Goal: Task Accomplishment & Management: Complete application form

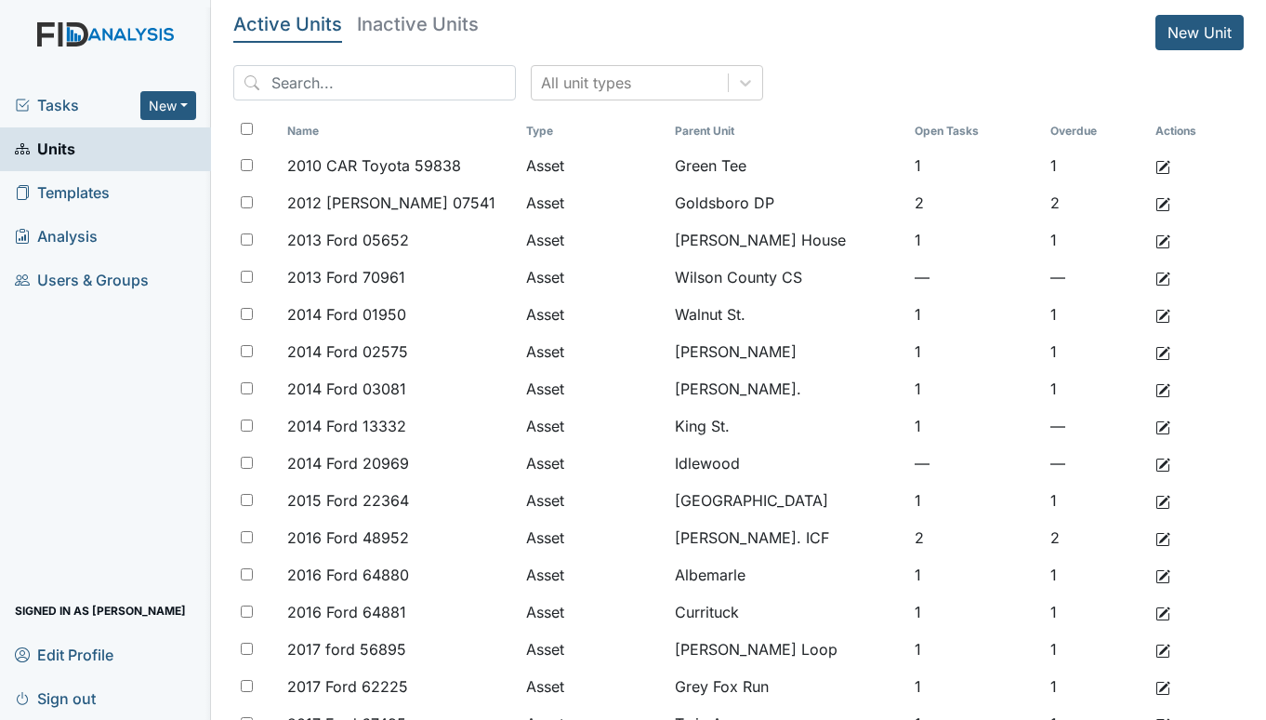
click at [394, 24] on h5 "Inactive Units" at bounding box center [418, 24] width 122 height 19
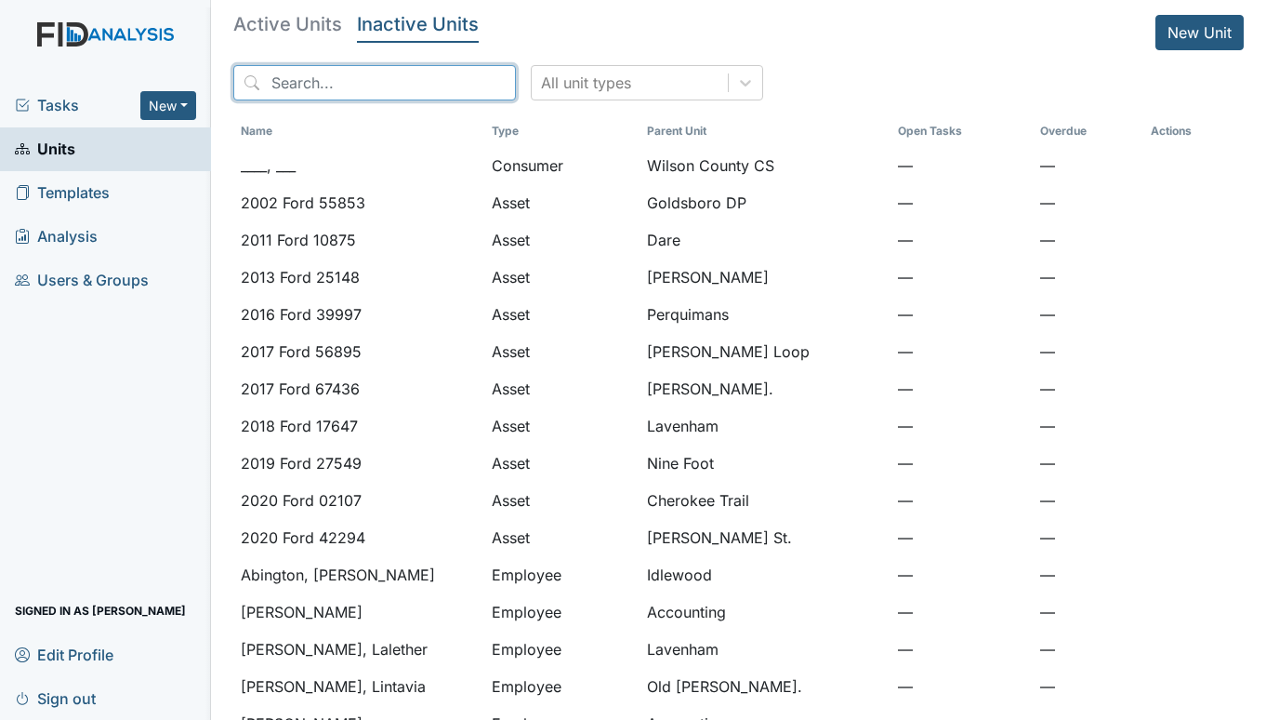
click at [365, 93] on input "search" at bounding box center [374, 82] width 283 height 35
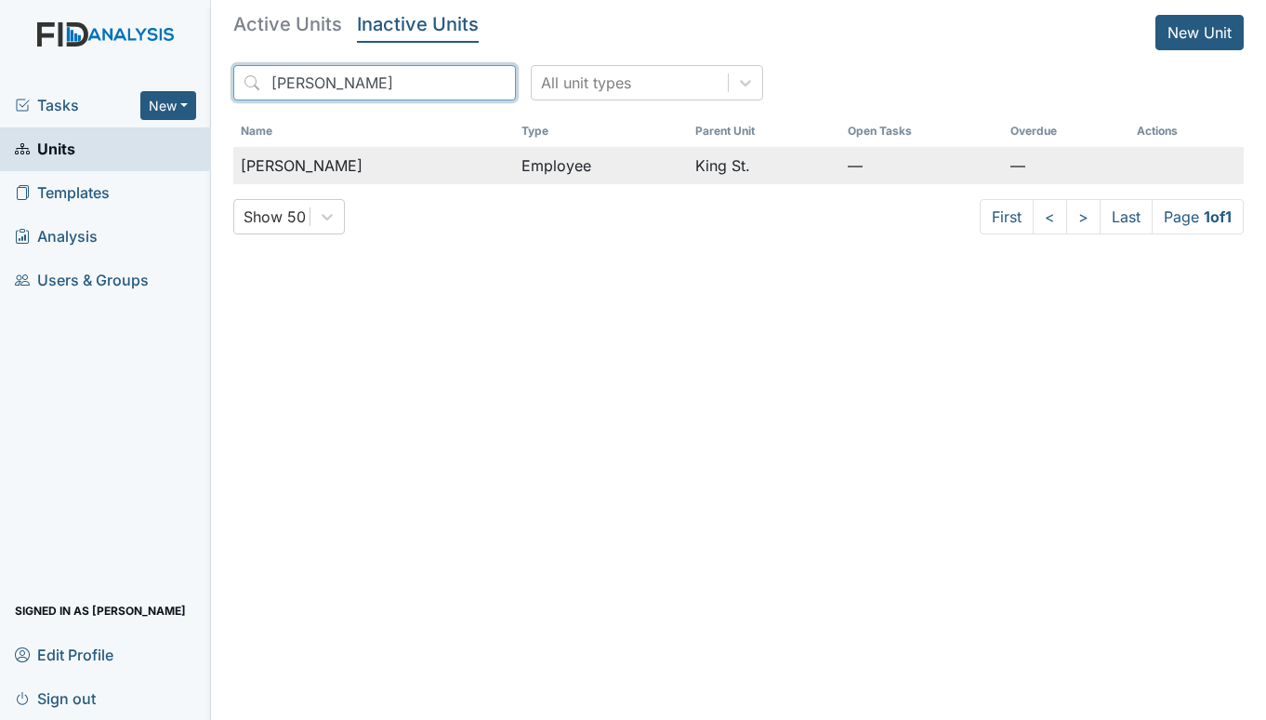
type input "LYLES"
click at [376, 168] on div "Lyles, Matrasha" at bounding box center [374, 165] width 266 height 22
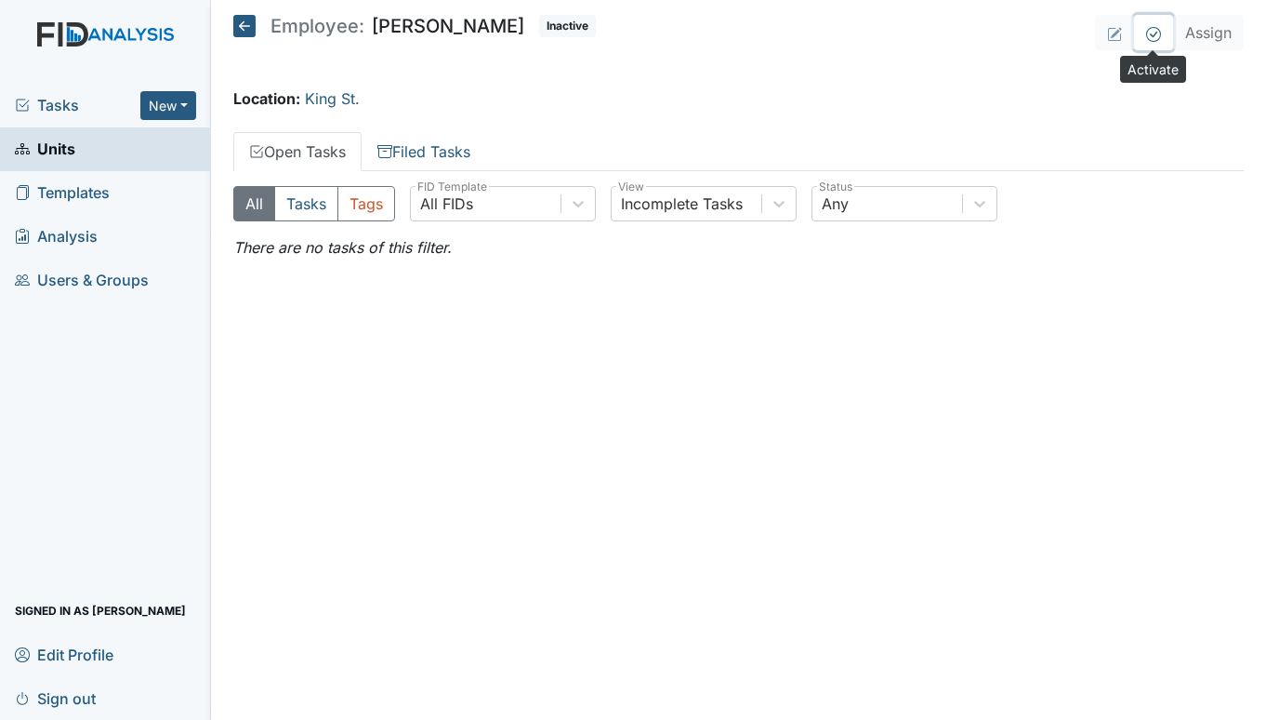
click at [1157, 34] on icon at bounding box center [1154, 34] width 15 height 15
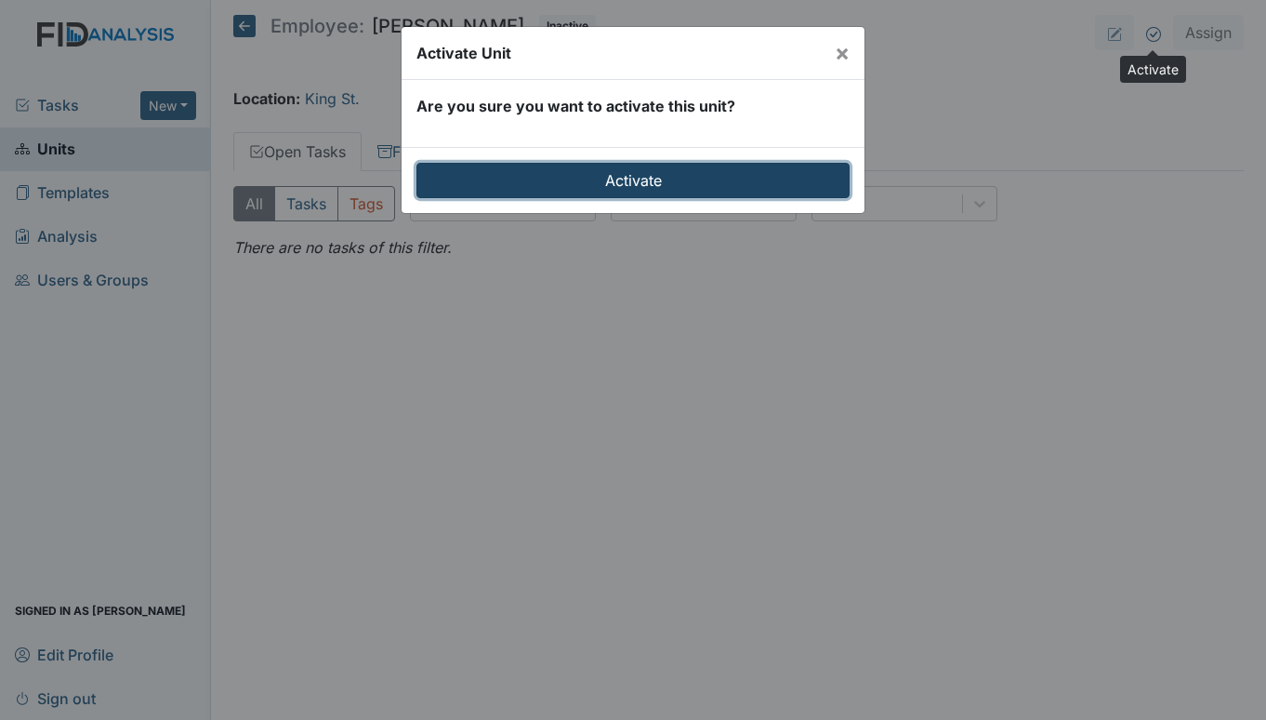
click at [649, 172] on input "Activate" at bounding box center [633, 180] width 433 height 35
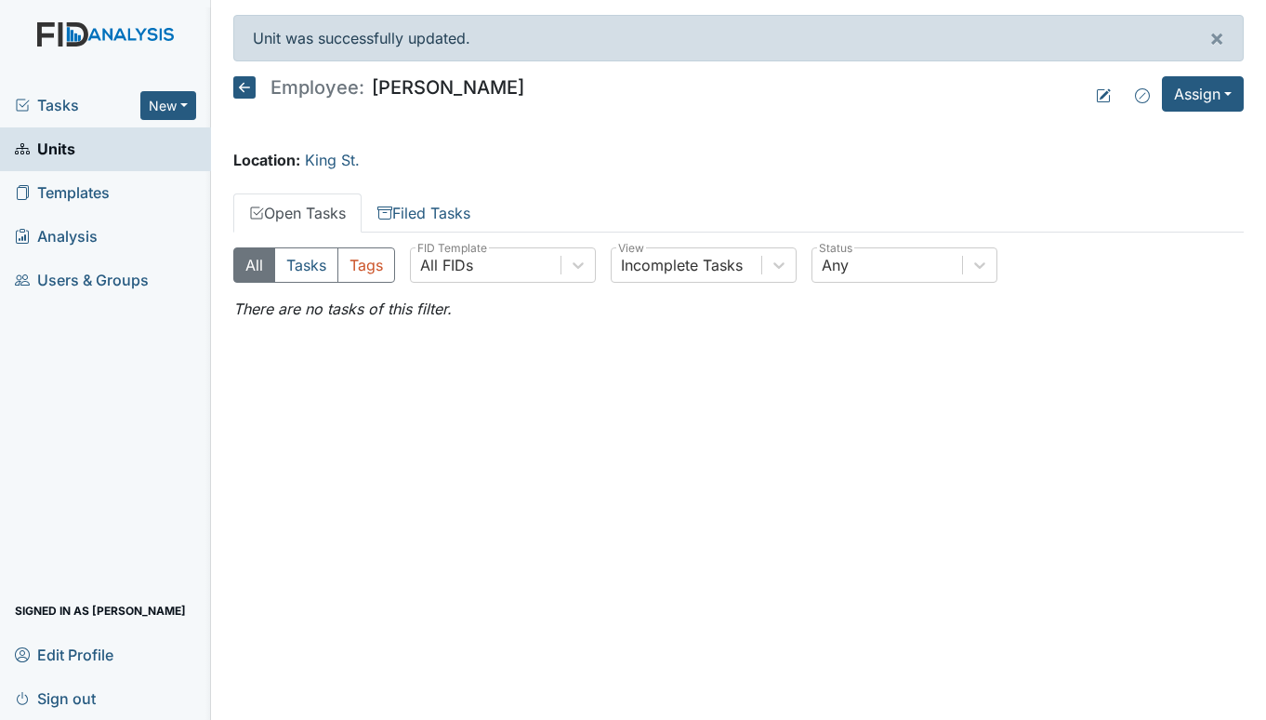
click at [50, 103] on span "Tasks" at bounding box center [78, 105] width 126 height 22
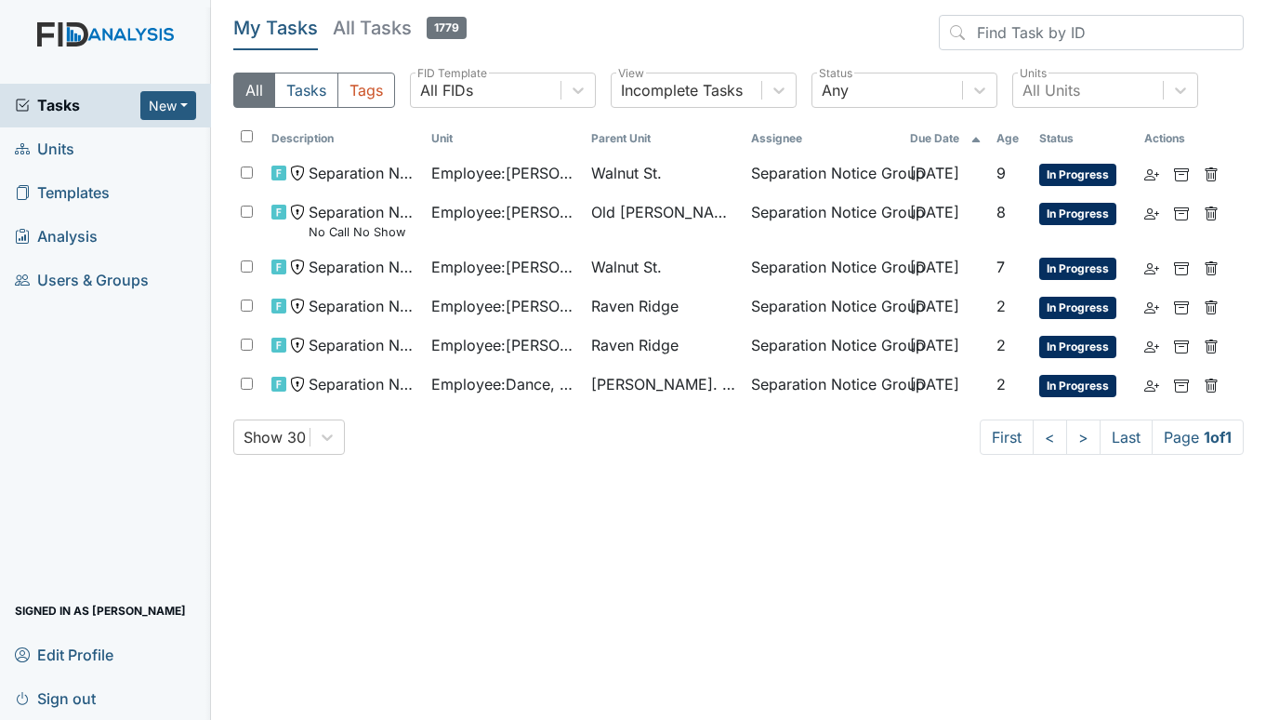
click at [46, 142] on span "Units" at bounding box center [45, 149] width 60 height 29
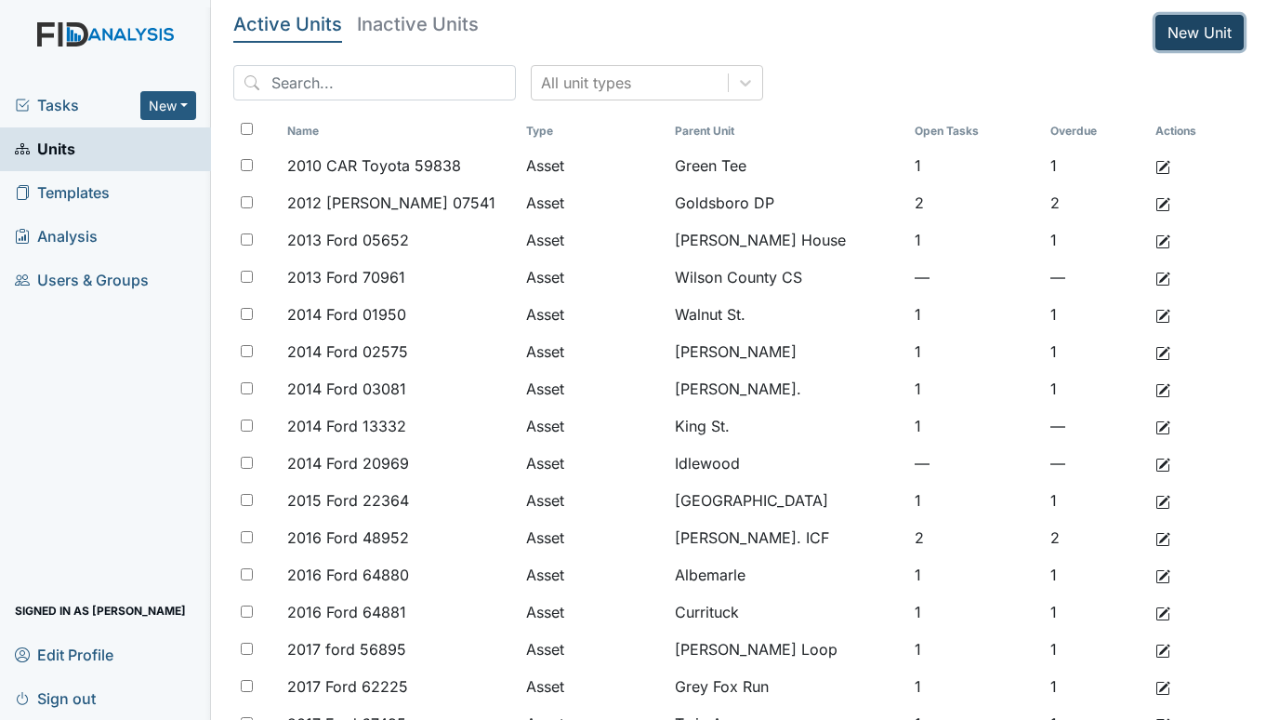
click at [1167, 23] on link "New Unit" at bounding box center [1200, 32] width 88 height 35
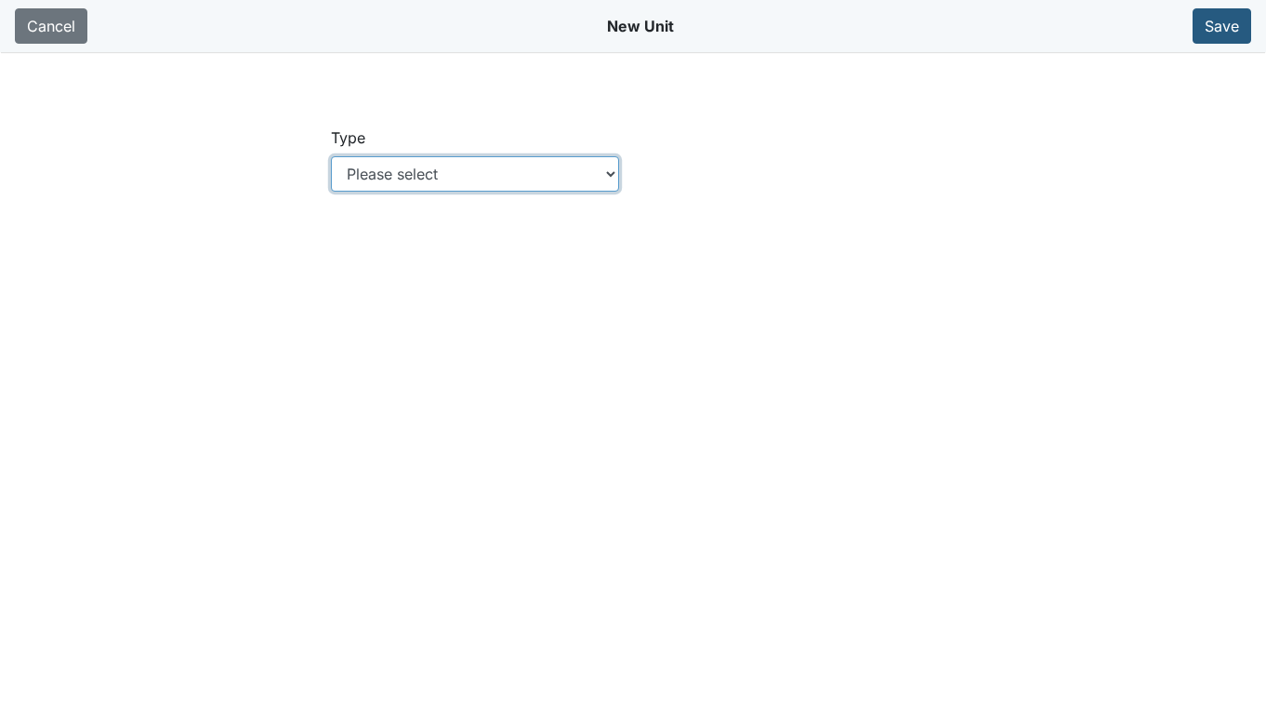
click at [610, 172] on select "Please select Location Location: Employee Location: Consumer Location: Asset Lo…" at bounding box center [475, 173] width 289 height 35
select select "c73a534c-0e54-49e9-a002-c9fa01df8b69"
click at [331, 156] on select "Please select Location Location: Employee Location: Consumer Location: Asset Lo…" at bounding box center [475, 173] width 289 height 35
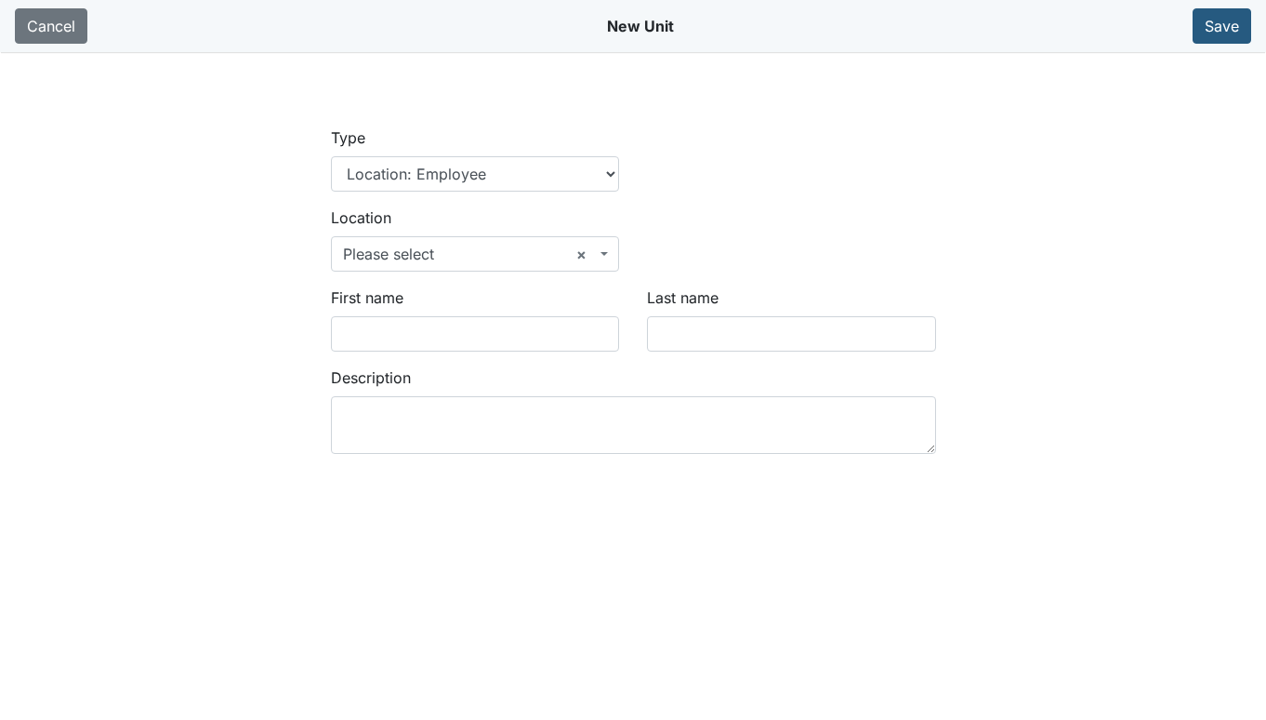
click at [447, 244] on span "× Please select" at bounding box center [470, 254] width 254 height 22
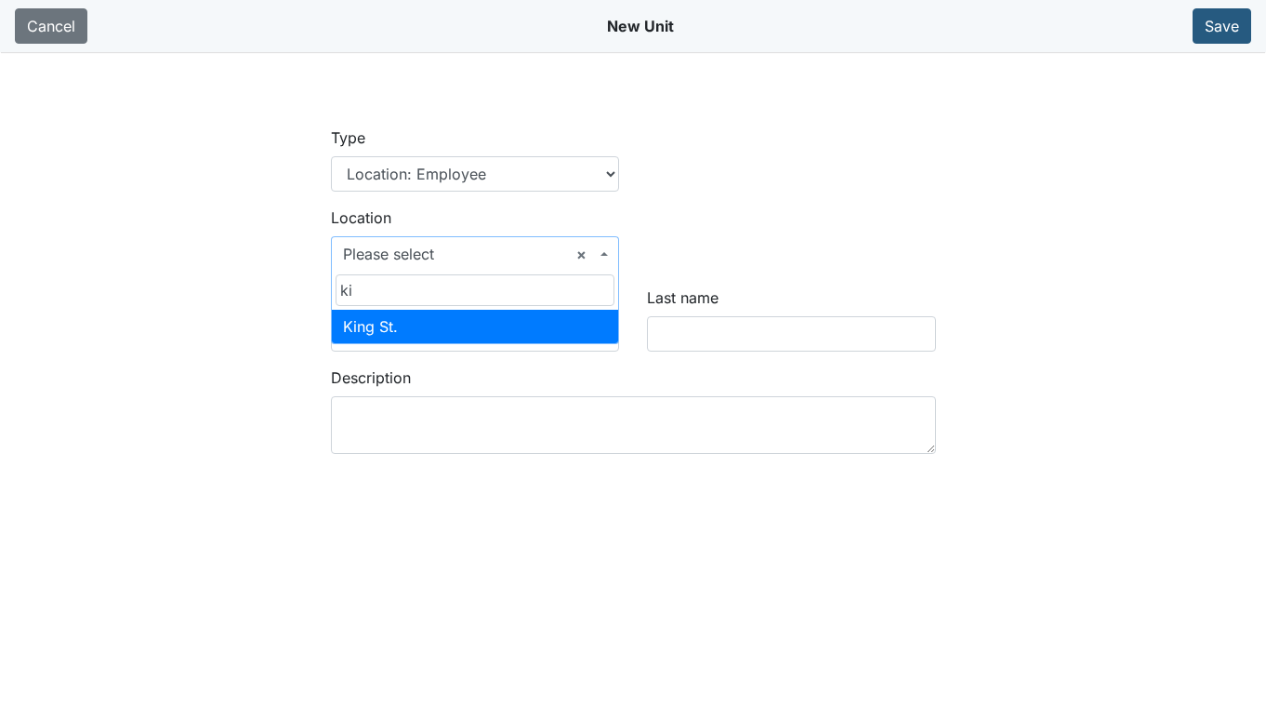
type input "ki"
select select "2fab65eb-4e5b-4517-ad80-c1c080d95bec"
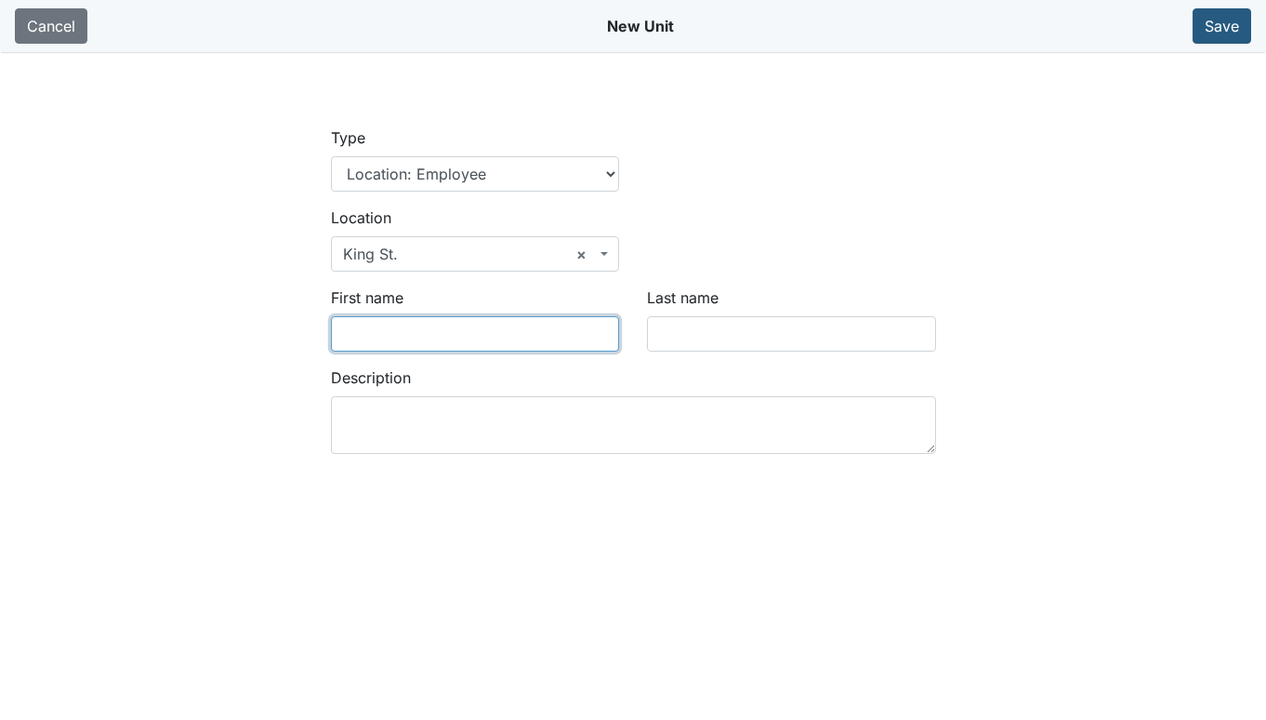
click at [422, 337] on input "First name" at bounding box center [475, 333] width 289 height 35
type input "Sade"
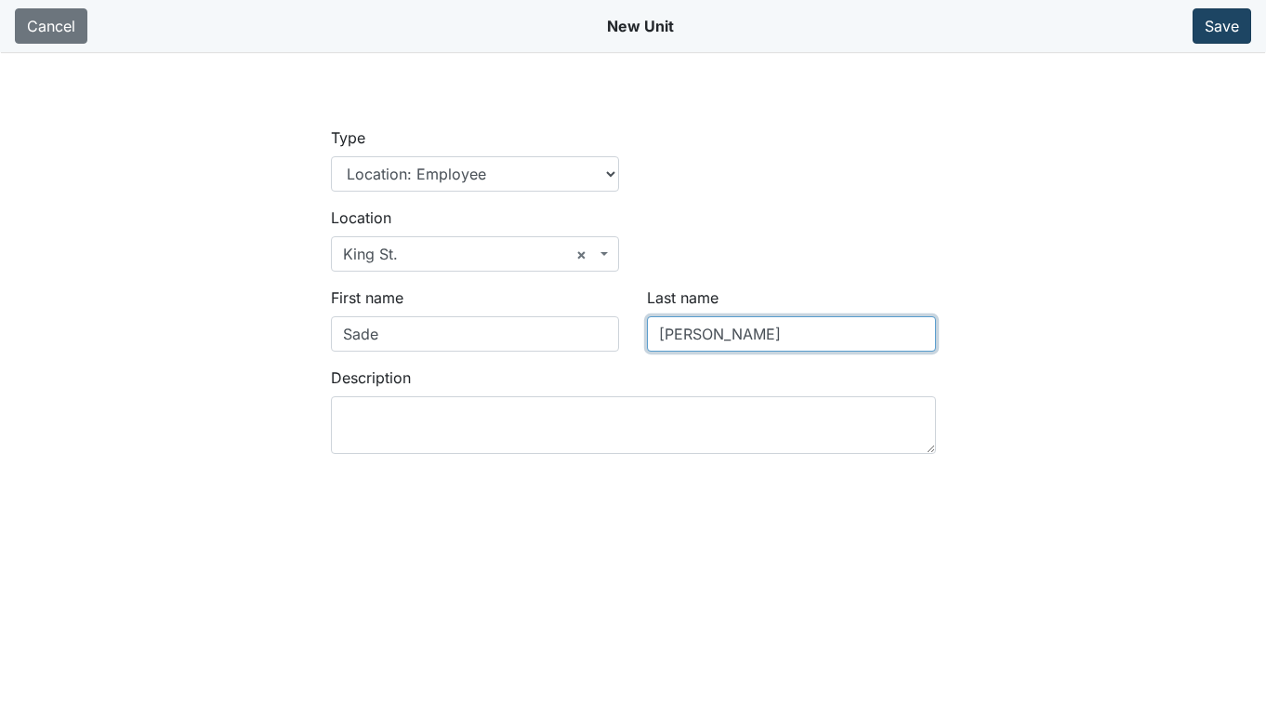
type input "Watson"
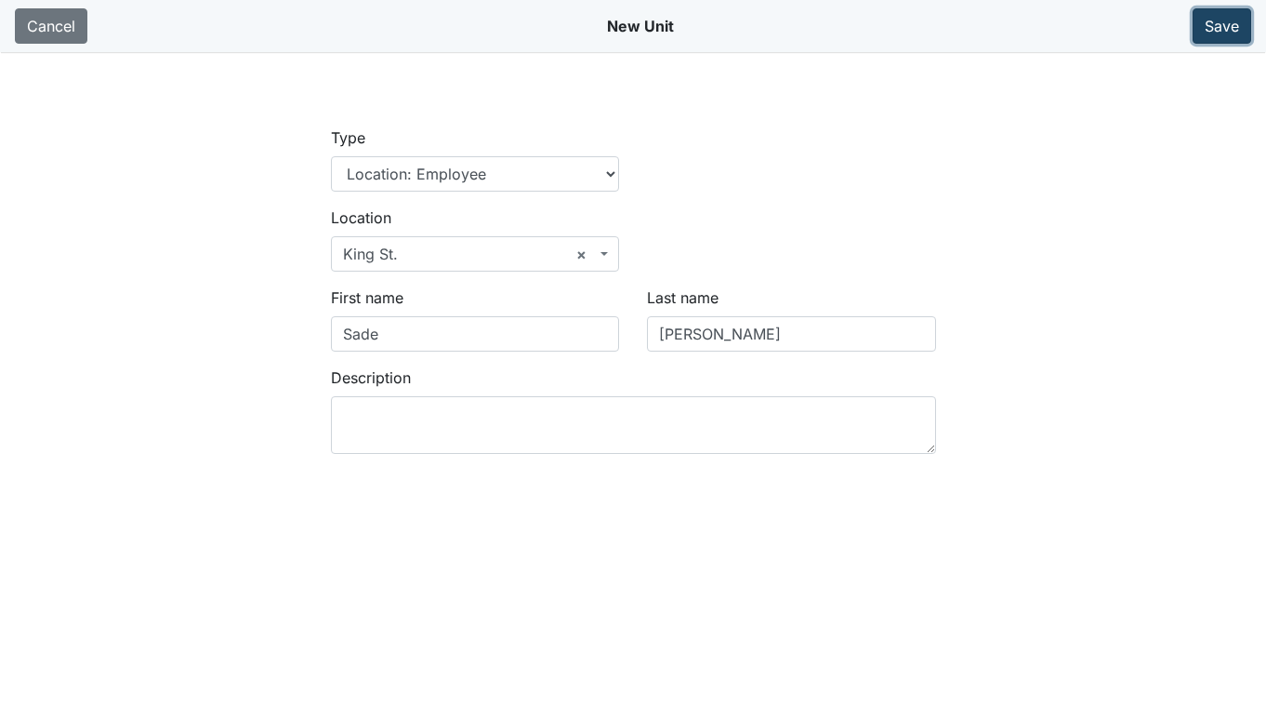
click at [1222, 25] on button "Save" at bounding box center [1222, 25] width 59 height 35
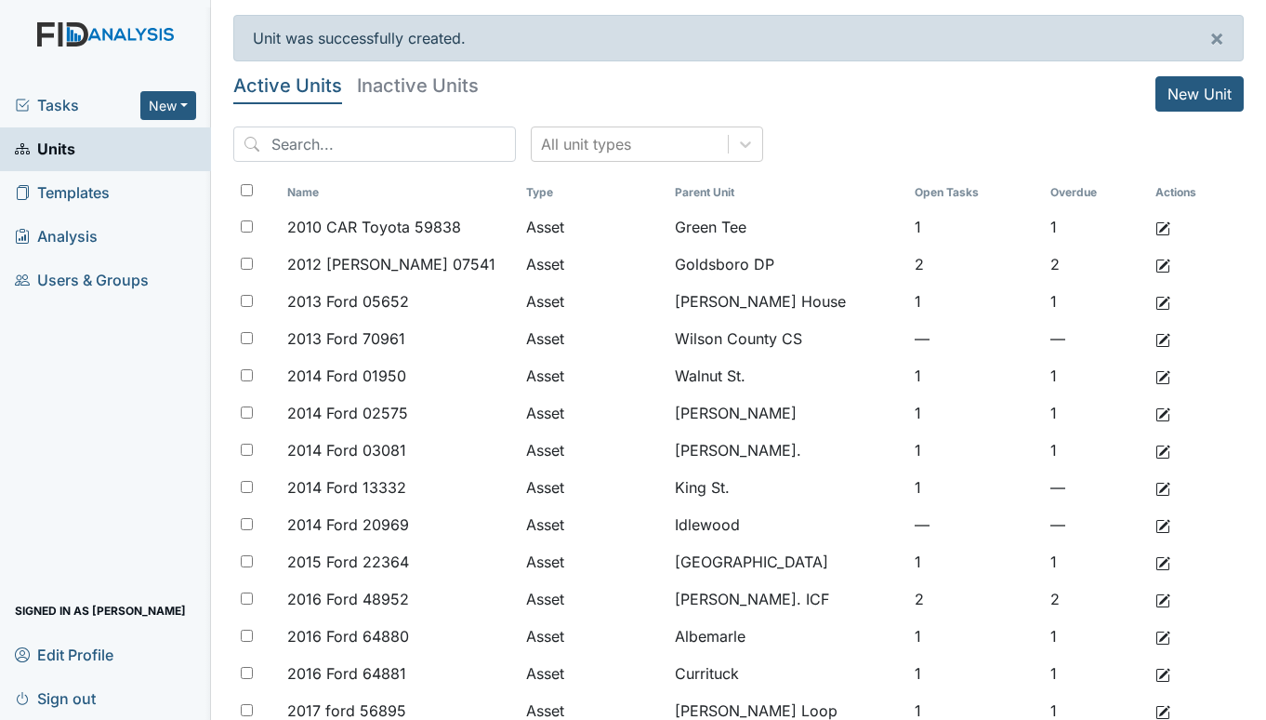
click at [62, 100] on span "Tasks" at bounding box center [78, 105] width 126 height 22
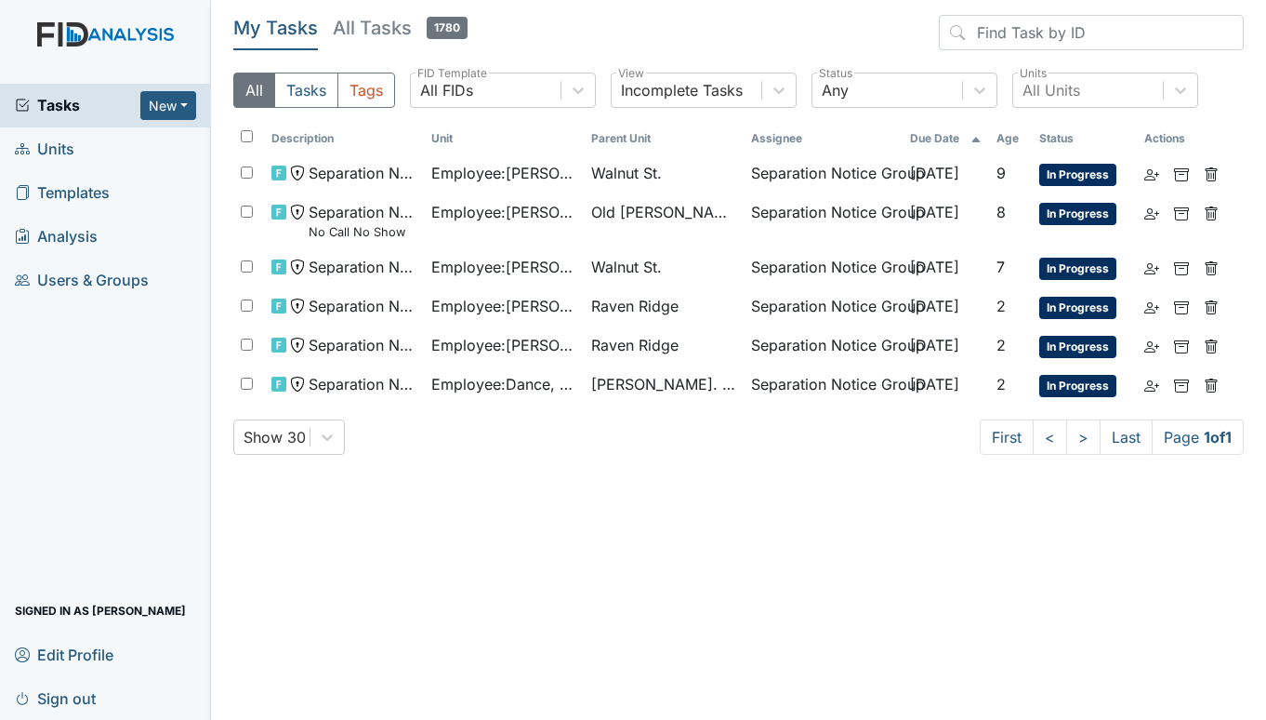
click at [62, 150] on span "Units" at bounding box center [45, 149] width 60 height 29
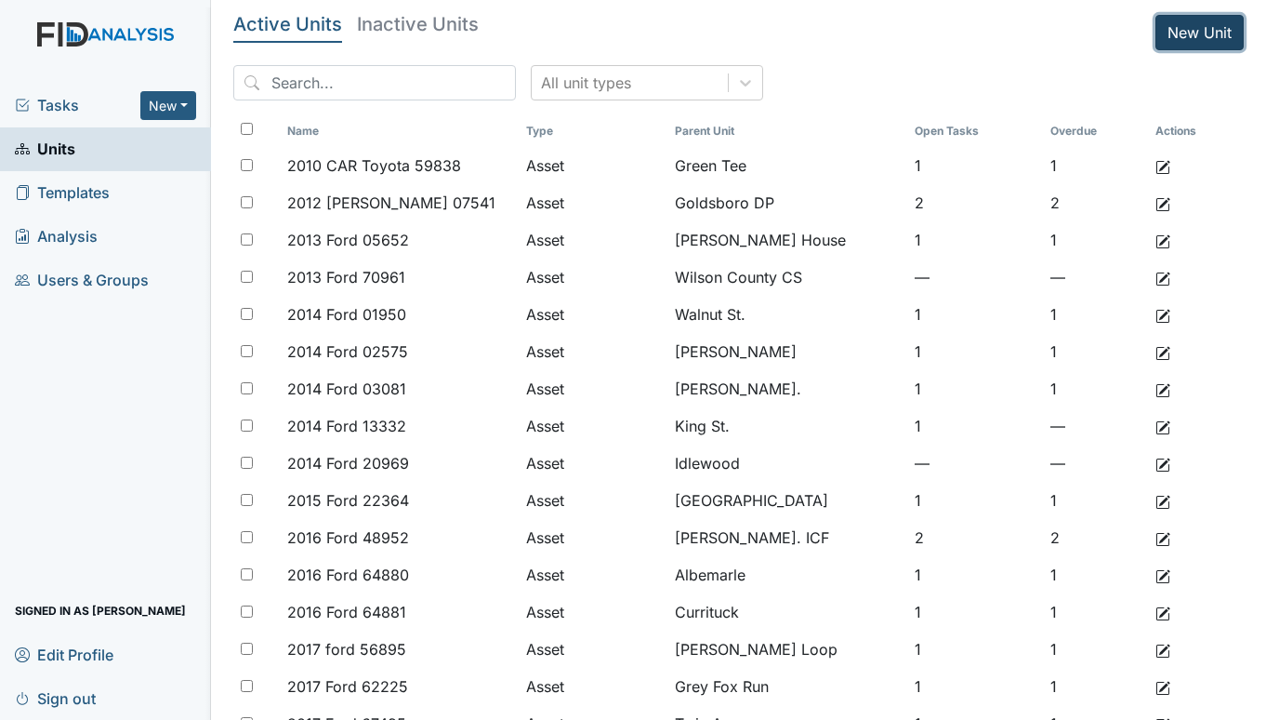
click at [1175, 33] on link "New Unit" at bounding box center [1200, 32] width 88 height 35
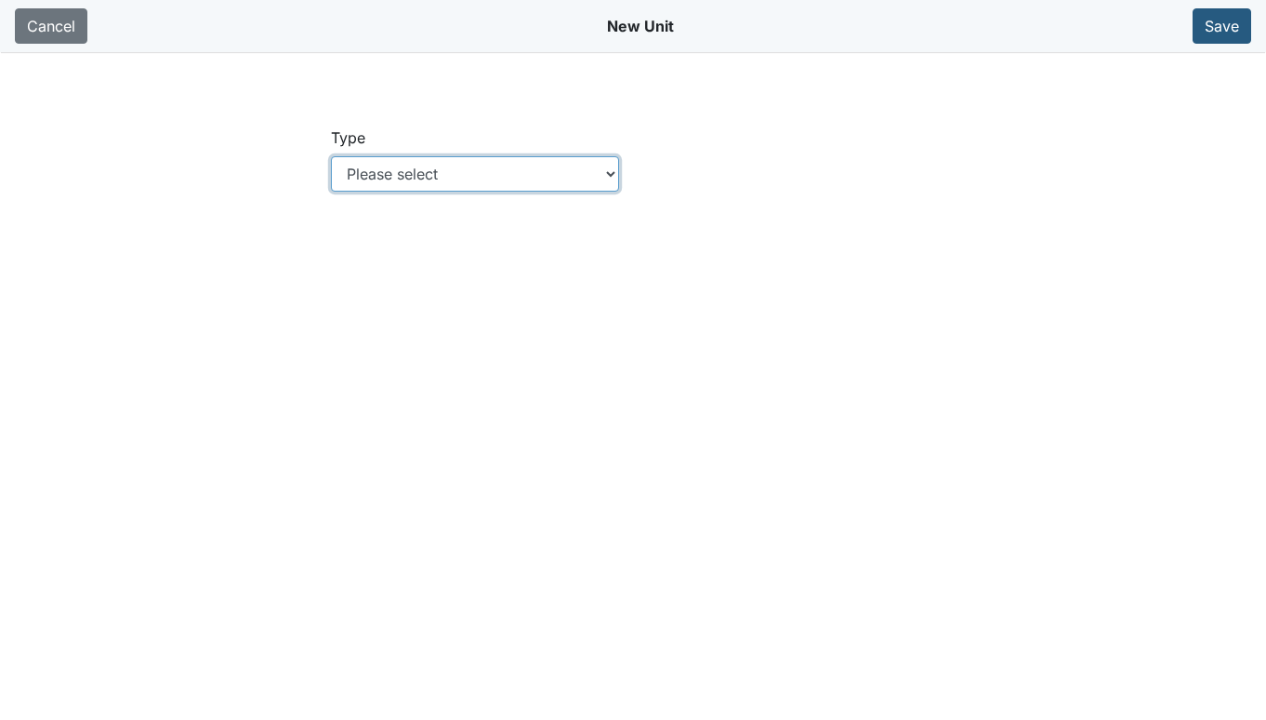
click at [457, 178] on select "Please select Location Location: Employee Location: Consumer Location: Asset Lo…" at bounding box center [475, 173] width 289 height 35
select select "c73a534c-0e54-49e9-a002-c9fa01df8b69"
click at [331, 156] on select "Please select Location Location: Employee Location: Consumer Location: Asset Lo…" at bounding box center [475, 173] width 289 height 35
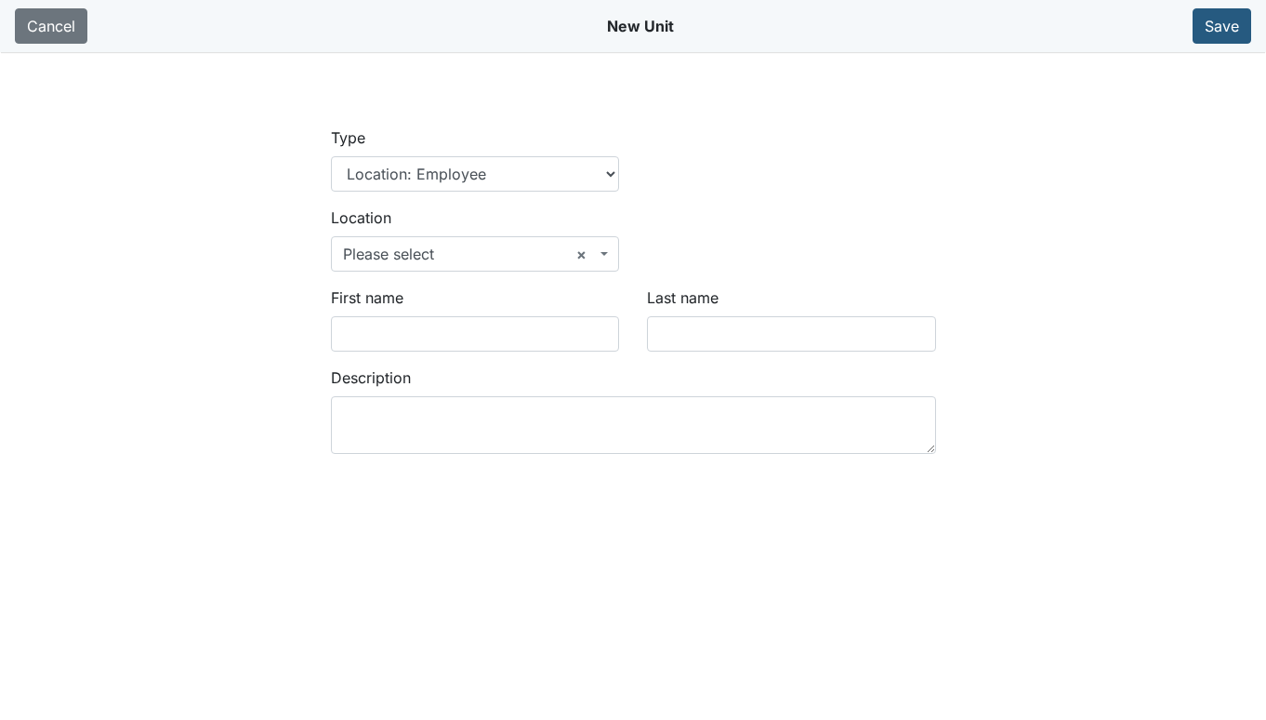
click at [603, 257] on span "× Please select" at bounding box center [475, 253] width 289 height 35
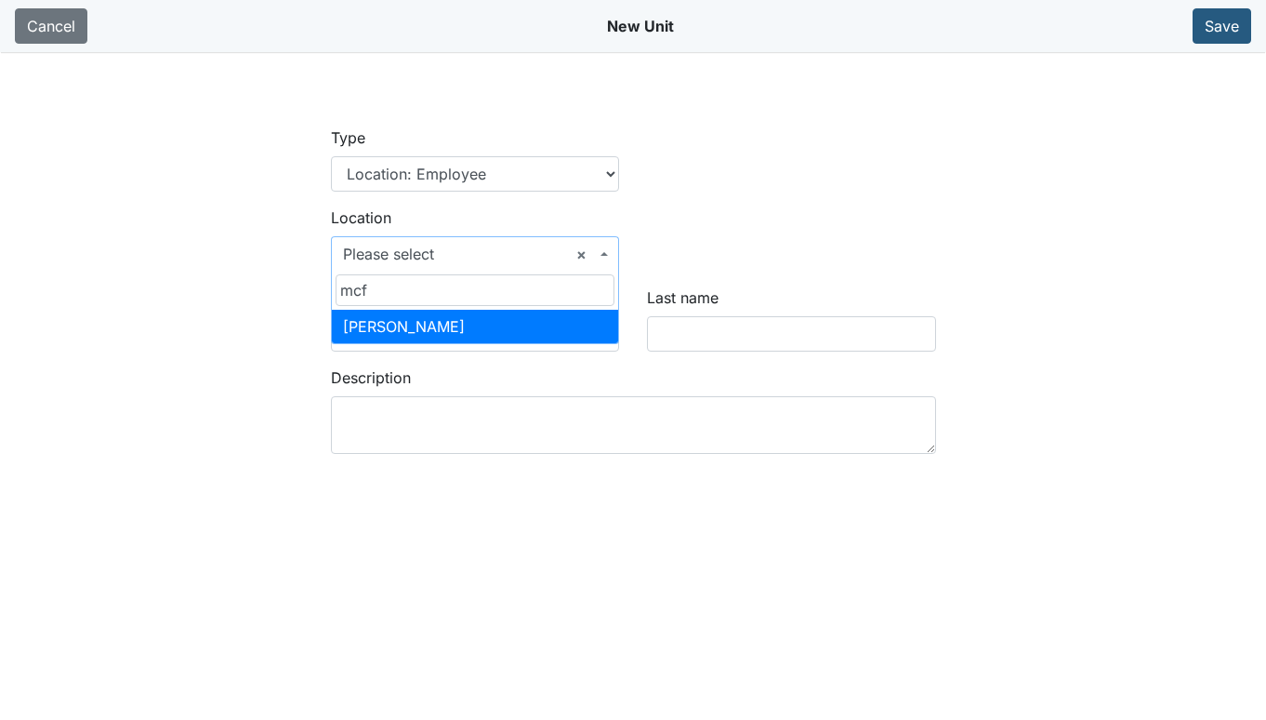
type input "mcf"
select select "383f652c-4bb9-4aea-8db1-f0c200dc17a8"
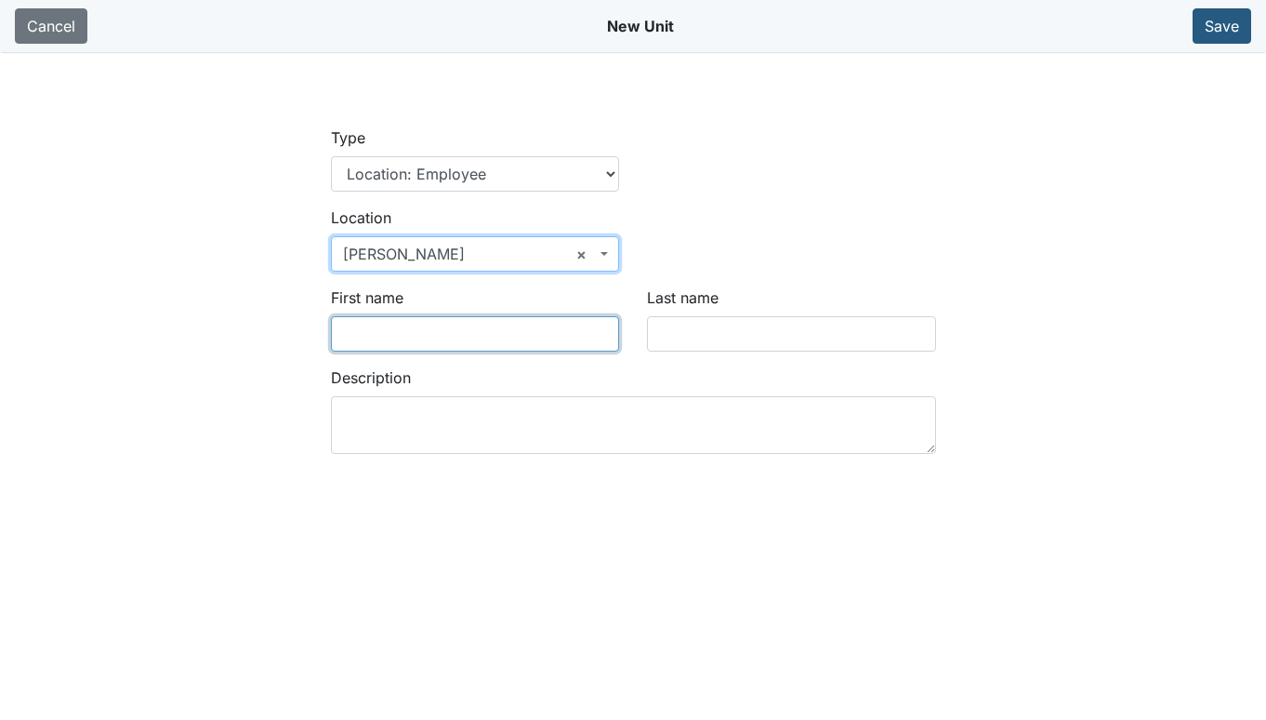
click at [454, 337] on input "First name" at bounding box center [475, 333] width 289 height 35
type input "Sha'Tavia"
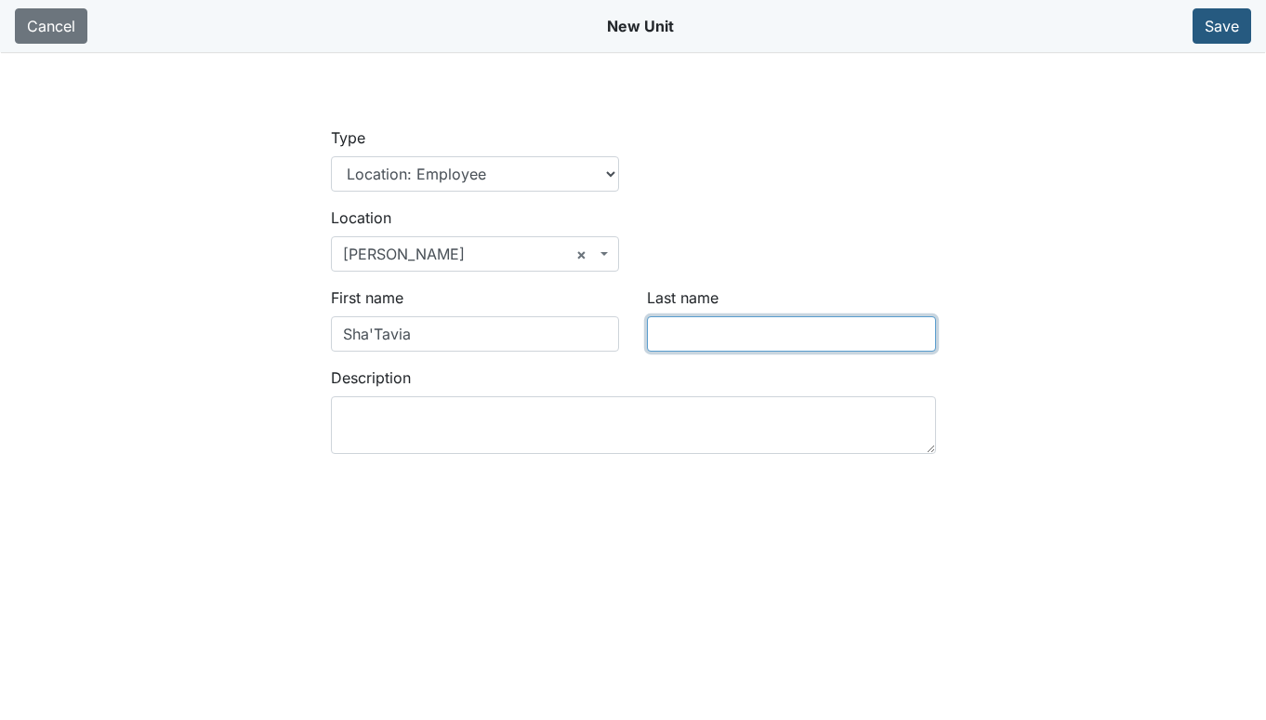
click at [696, 339] on input "Last name" at bounding box center [791, 333] width 289 height 35
type input "Mills"
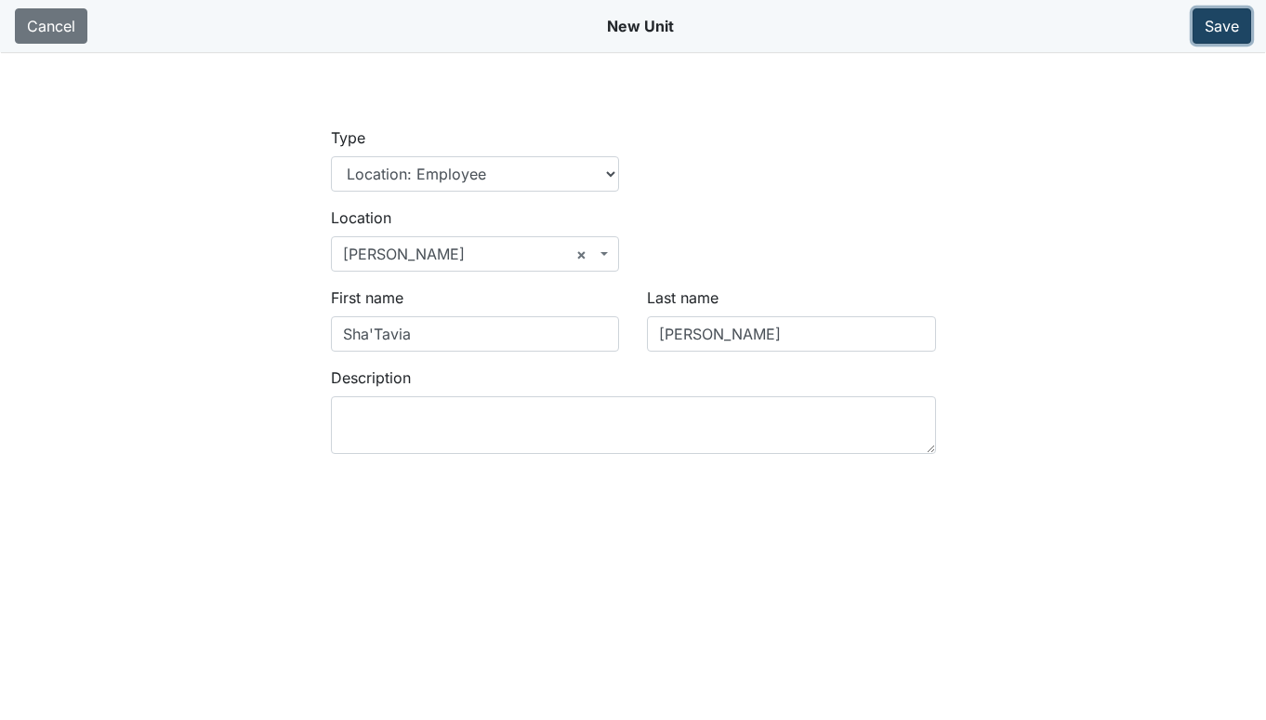
click at [1214, 27] on button "Save" at bounding box center [1222, 25] width 59 height 35
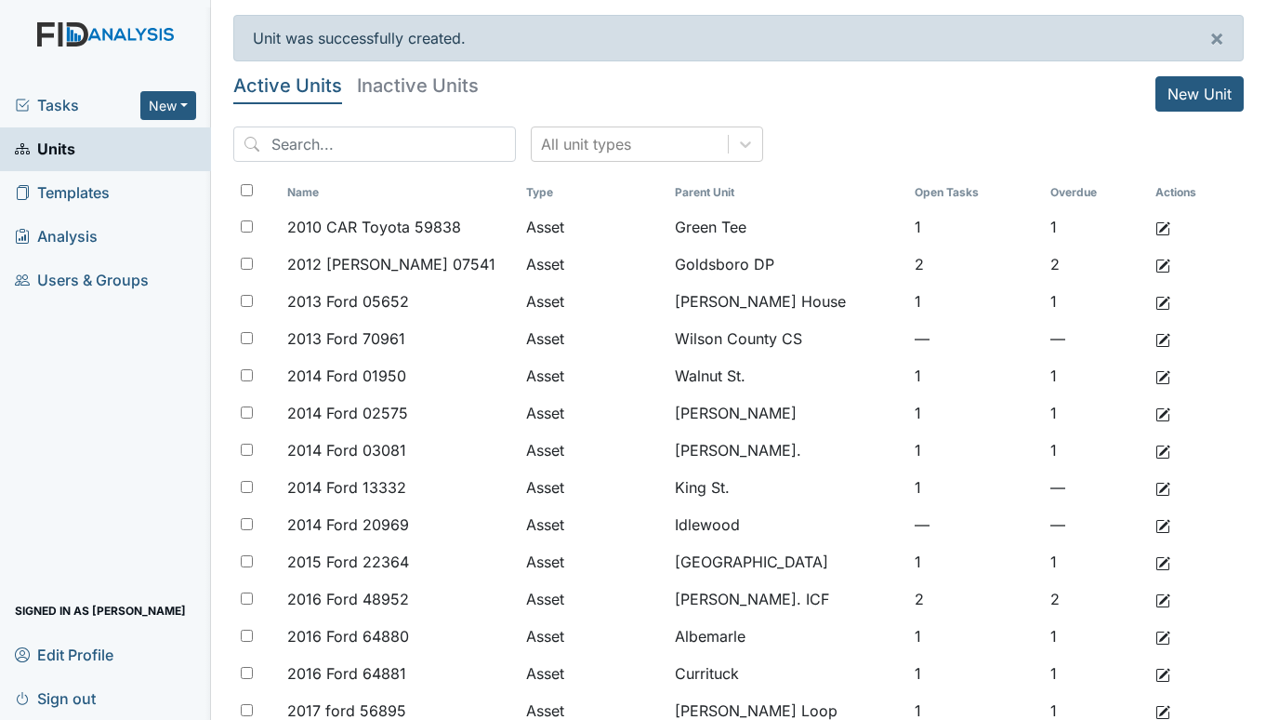
click at [73, 110] on span "Tasks" at bounding box center [78, 105] width 126 height 22
